Goal: Find specific page/section: Find specific page/section

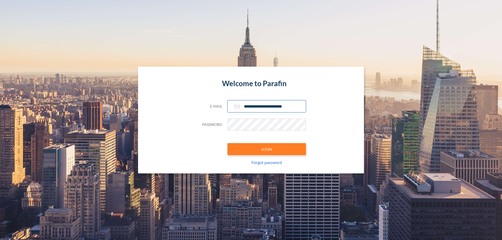
type input "**********"
click at [267, 149] on button "LOGIN" at bounding box center [266, 149] width 78 height 12
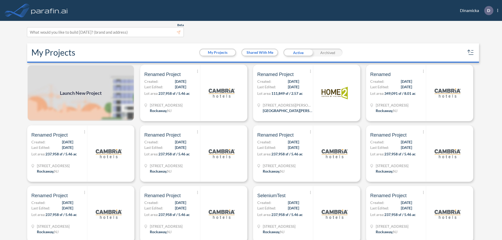
scroll to position [1, 0]
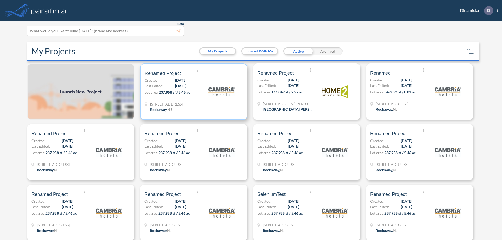
click at [193, 92] on p "Lot area: 237,958 sf / 5.46 ac" at bounding box center [172, 94] width 55 height 8
